Goal: Information Seeking & Learning: Learn about a topic

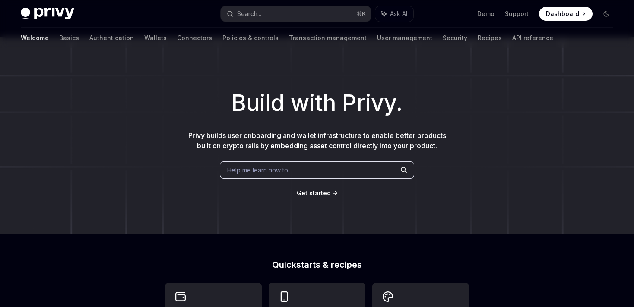
scroll to position [13, 0]
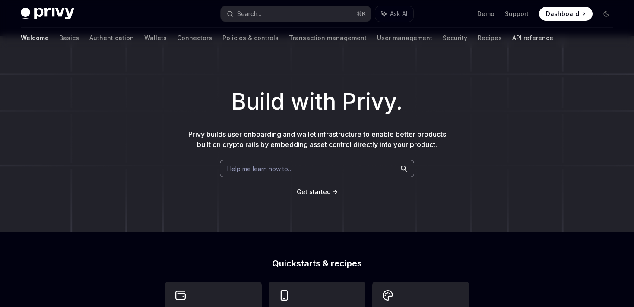
click at [512, 43] on link "API reference" at bounding box center [532, 38] width 41 height 21
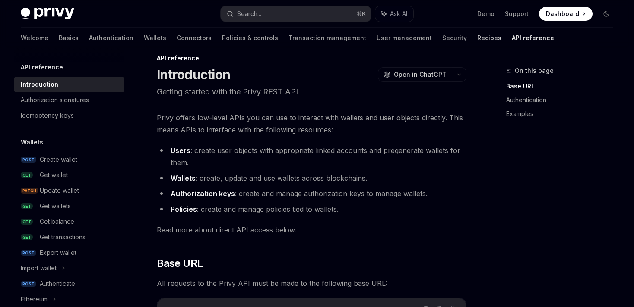
click at [477, 33] on link "Recipes" at bounding box center [489, 38] width 24 height 21
type textarea "*"
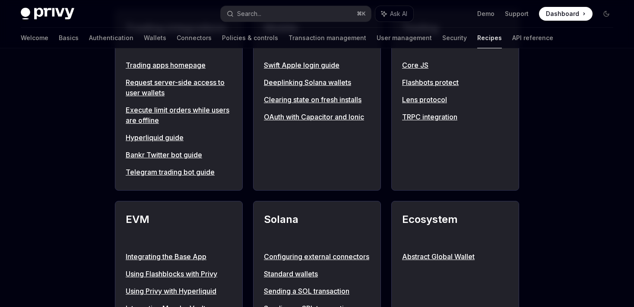
scroll to position [807, 0]
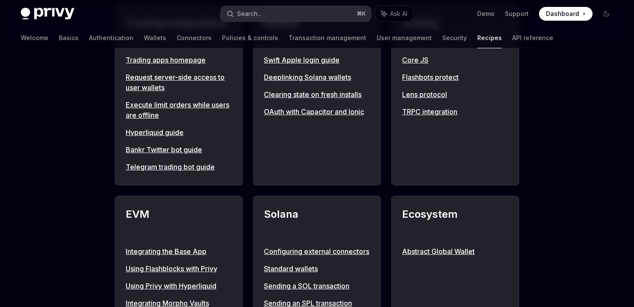
click at [311, 19] on button "Search... ⌘ K" at bounding box center [296, 14] width 151 height 16
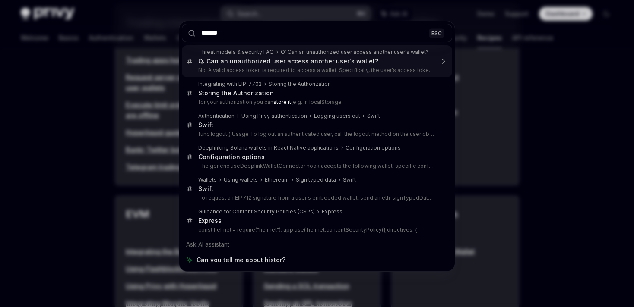
type input "*******"
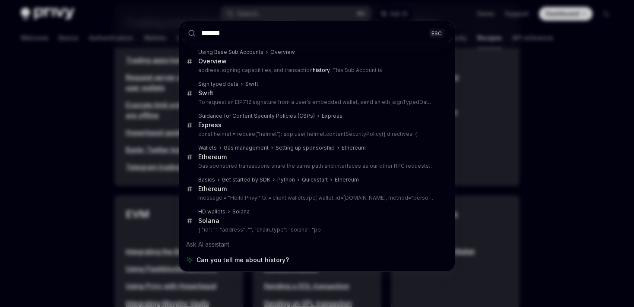
click at [613, 145] on div "******* ESC Using Base Sub Accounts Overview Overview address, signing capabili…" at bounding box center [317, 153] width 634 height 307
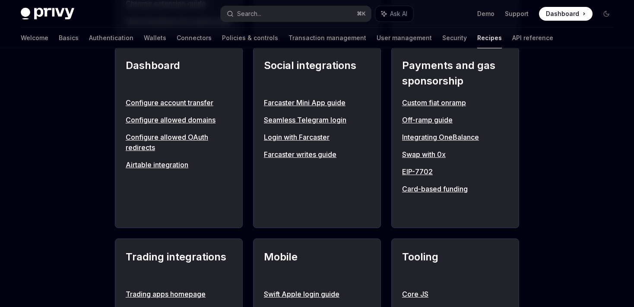
scroll to position [530, 0]
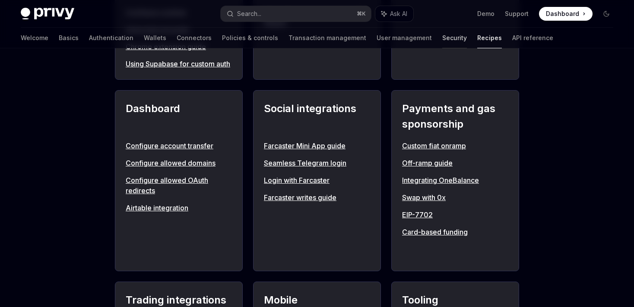
click at [442, 41] on link "Security" at bounding box center [454, 38] width 25 height 21
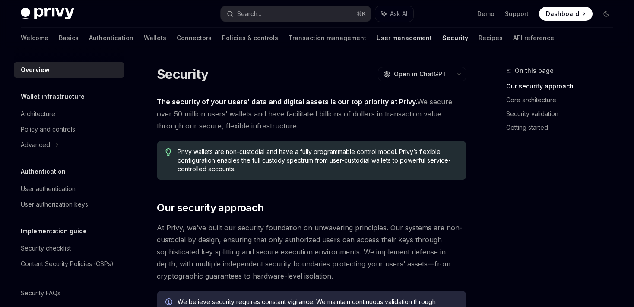
click at [376, 32] on link "User management" at bounding box center [403, 38] width 55 height 21
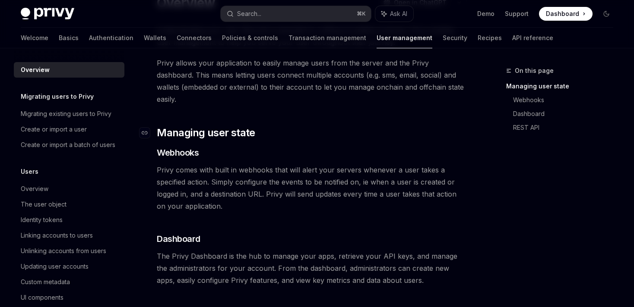
scroll to position [75, 0]
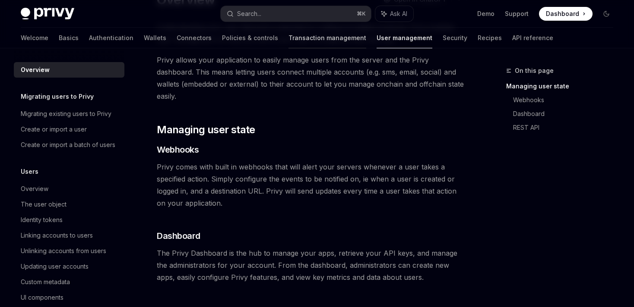
click at [288, 41] on link "Transaction management" at bounding box center [327, 38] width 78 height 21
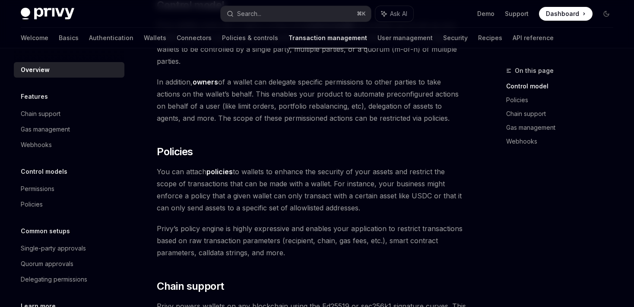
scroll to position [215, 0]
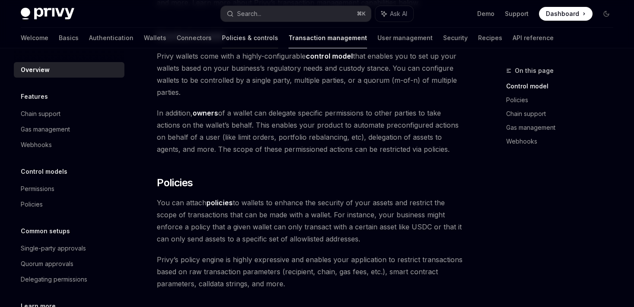
click at [222, 38] on link "Policies & controls" at bounding box center [250, 38] width 56 height 21
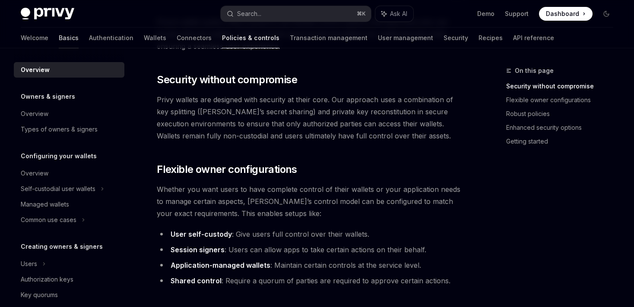
click at [59, 38] on link "Basics" at bounding box center [69, 38] width 20 height 21
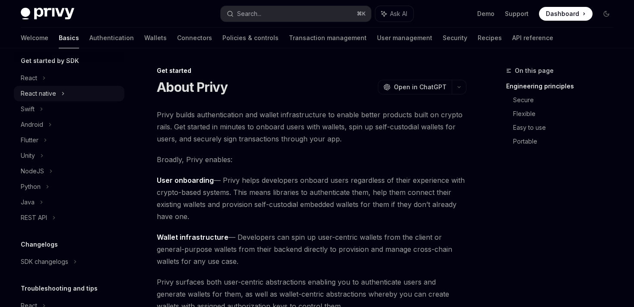
scroll to position [54, 0]
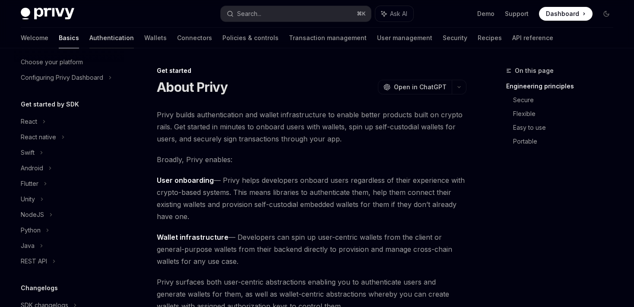
click at [89, 39] on link "Authentication" at bounding box center [111, 38] width 44 height 21
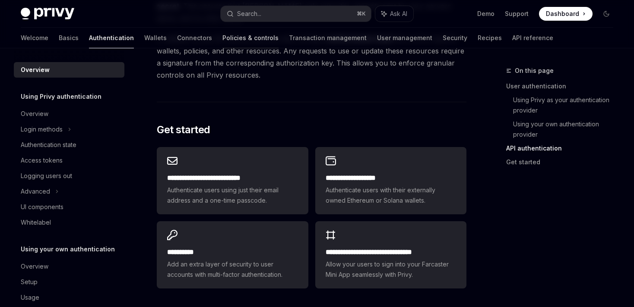
click at [222, 39] on link "Policies & controls" at bounding box center [250, 38] width 56 height 21
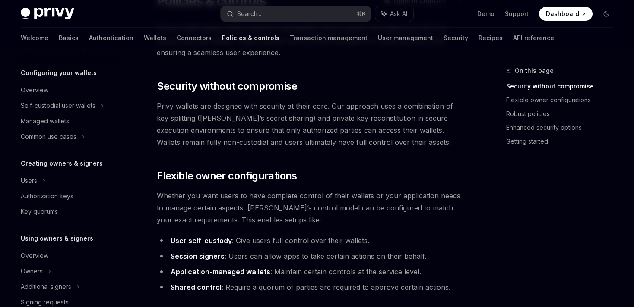
scroll to position [63, 0]
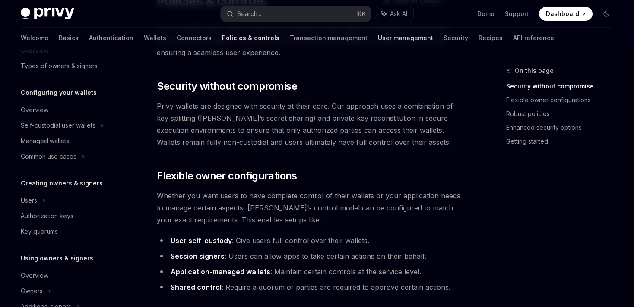
click at [378, 35] on link "User management" at bounding box center [405, 38] width 55 height 21
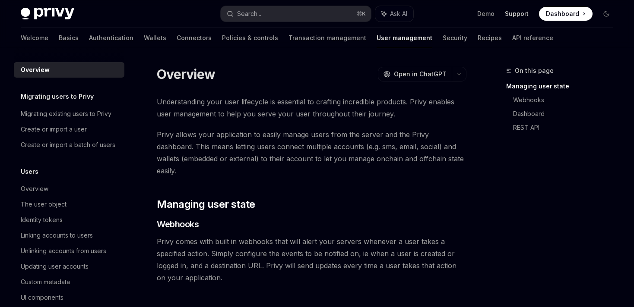
click at [521, 16] on link "Support" at bounding box center [517, 13] width 24 height 9
click at [442, 36] on link "Security" at bounding box center [454, 38] width 25 height 21
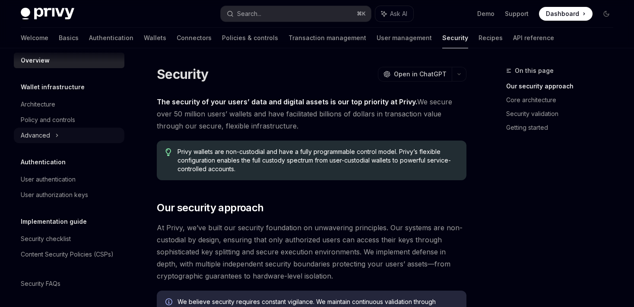
scroll to position [11, 0]
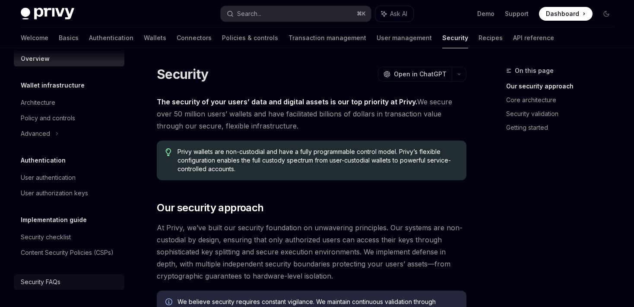
click at [52, 278] on div "Security FAQs" at bounding box center [41, 282] width 40 height 10
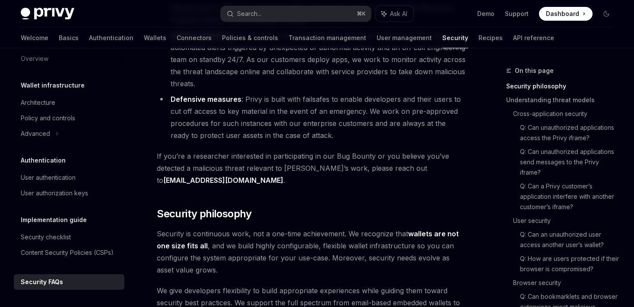
scroll to position [190, 0]
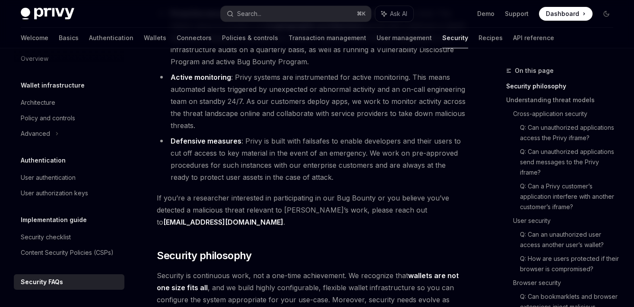
click at [62, 15] on img at bounding box center [48, 14] width 54 height 12
type textarea "*"
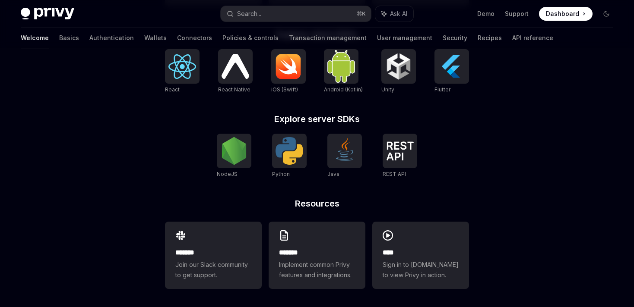
scroll to position [379, 0]
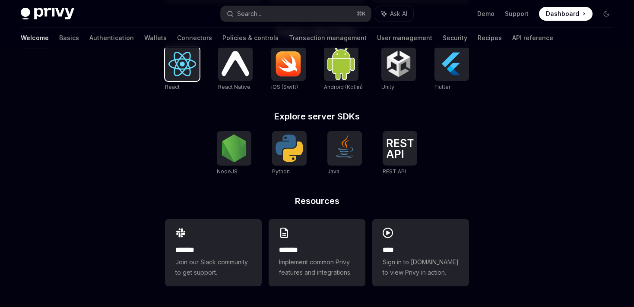
click at [176, 66] on img at bounding box center [182, 64] width 28 height 25
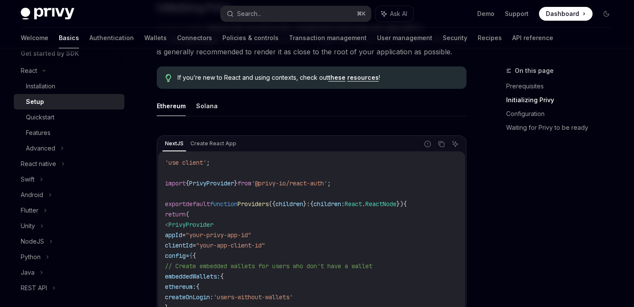
scroll to position [295, 0]
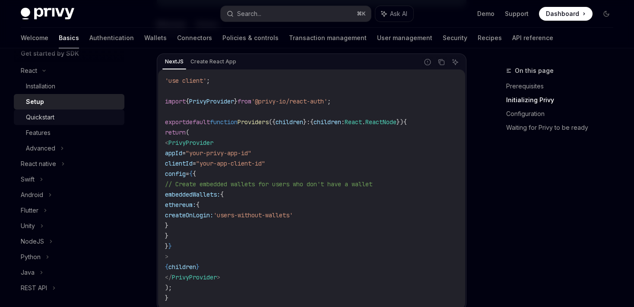
click at [45, 119] on div "Quickstart" at bounding box center [40, 117] width 28 height 10
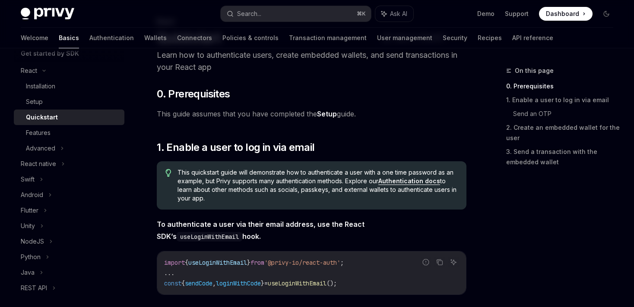
scroll to position [51, 0]
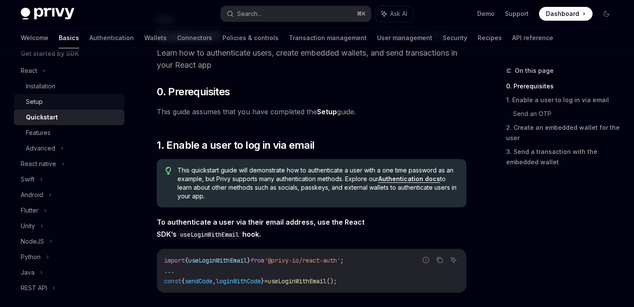
click at [49, 106] on div "Setup" at bounding box center [72, 102] width 93 height 10
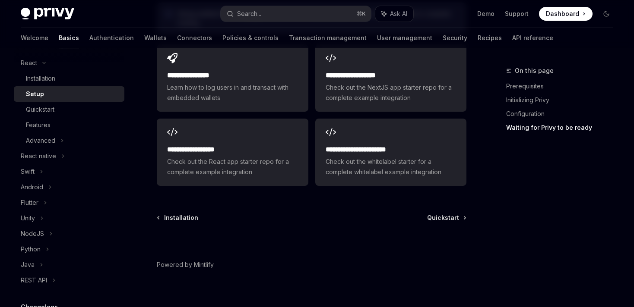
scroll to position [1165, 0]
click at [50, 142] on div "Advanced" at bounding box center [40, 141] width 29 height 10
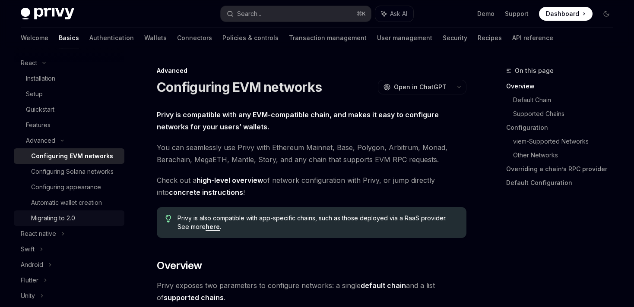
click at [72, 215] on div "Migrating to 2.0" at bounding box center [53, 218] width 44 height 10
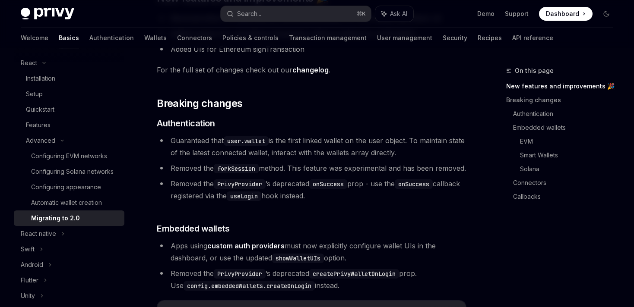
scroll to position [205, 0]
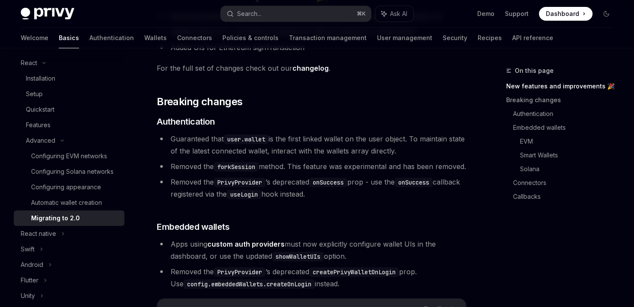
click at [307, 69] on link "changelog" at bounding box center [310, 68] width 36 height 9
type textarea "*"
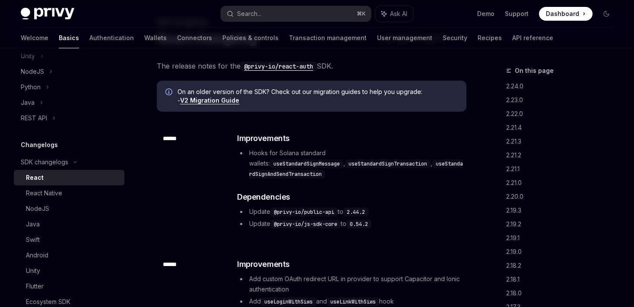
scroll to position [44, 0]
